Goal: Find specific page/section: Find specific page/section

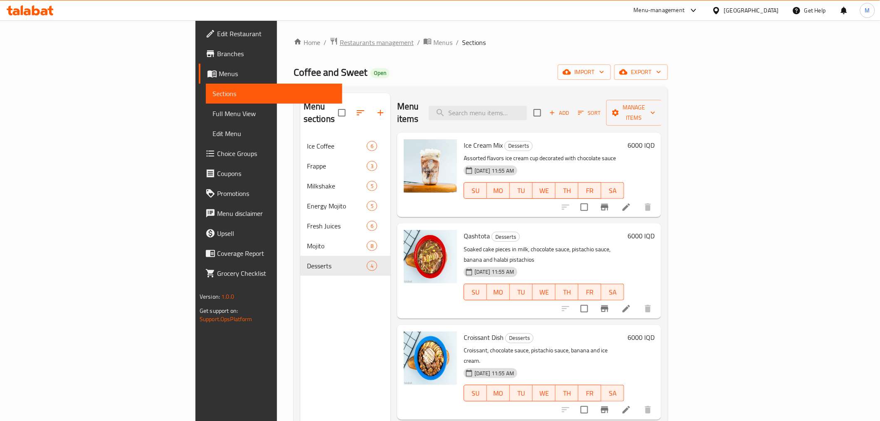
click at [340, 44] on span "Restaurants management" at bounding box center [377, 42] width 74 height 10
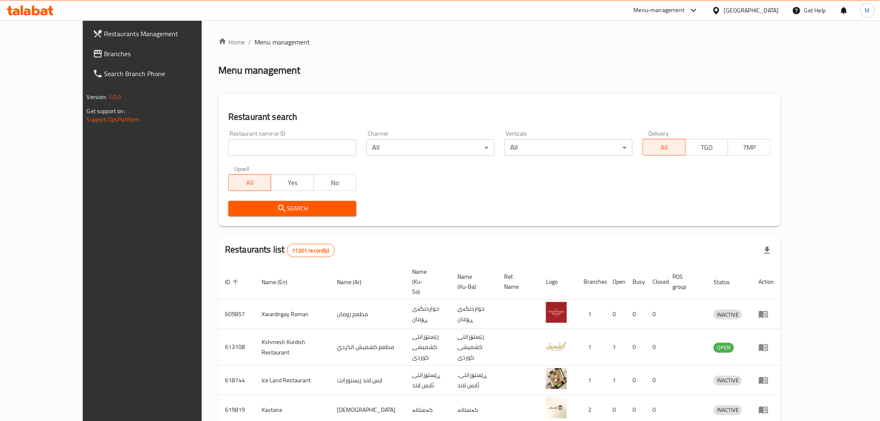
click at [228, 147] on input "search" at bounding box center [292, 147] width 128 height 17
type input "h"
click button "Search" at bounding box center [292, 208] width 128 height 15
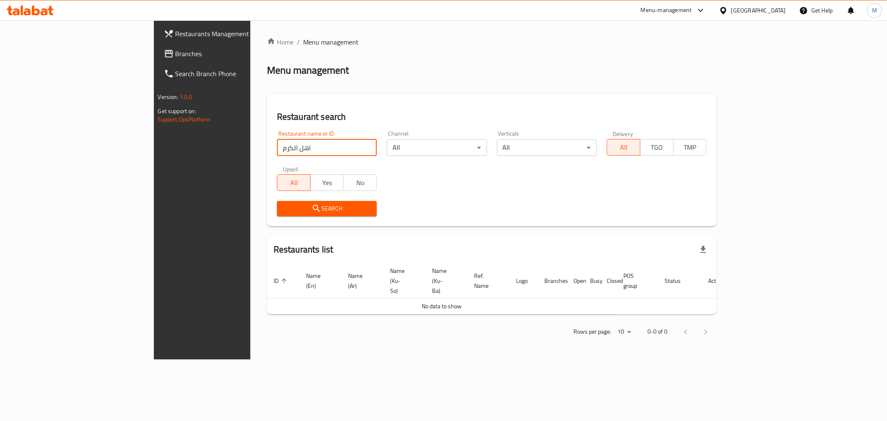
click at [277, 146] on input "اهل الكرم" at bounding box center [327, 147] width 100 height 17
click button "Search" at bounding box center [327, 208] width 100 height 15
click at [277, 147] on input "اهل كرم" at bounding box center [327, 147] width 100 height 17
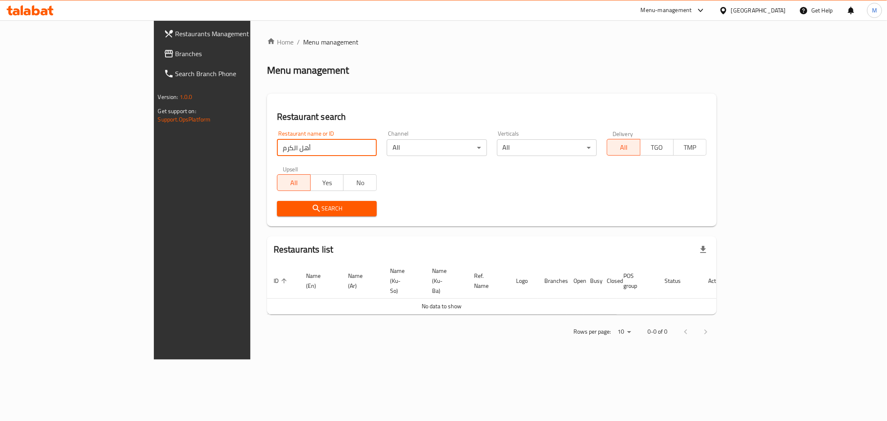
type input "أهل الكرم"
click button "Search" at bounding box center [327, 208] width 100 height 15
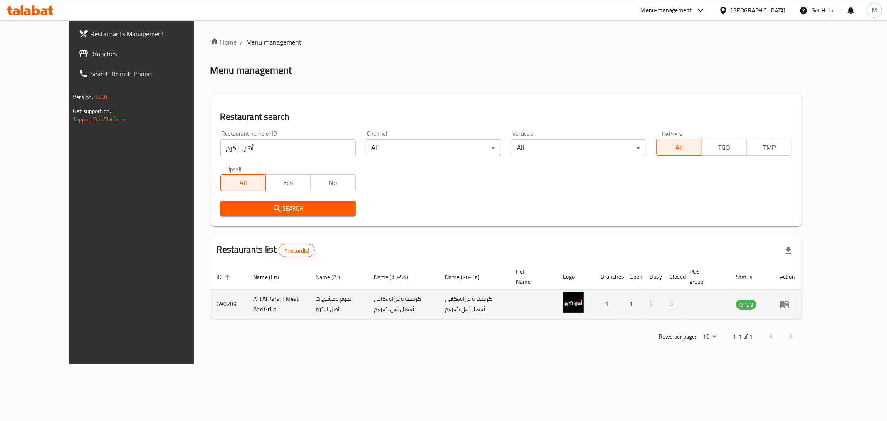
click at [247, 300] on td "Ahl Al Karam Meat And Grills" at bounding box center [278, 304] width 62 height 30
click at [247, 299] on td "Ahl Al Karam Meat And Grills" at bounding box center [278, 304] width 62 height 30
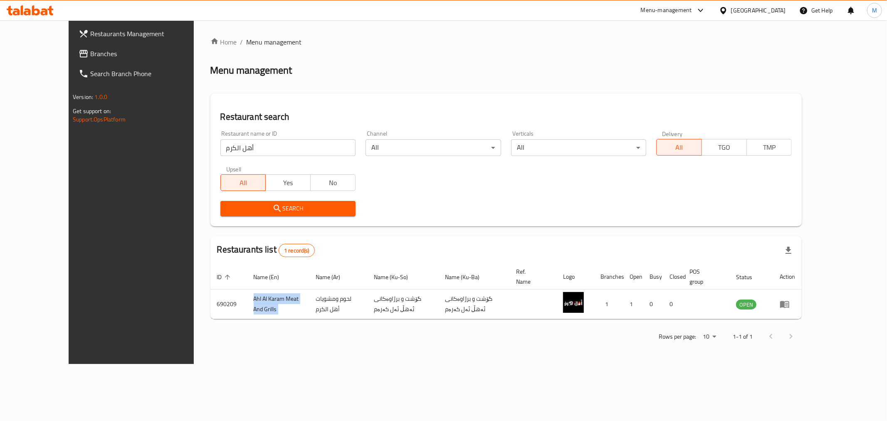
copy td "Ahl Al Karam Meat And Grills"
